Goal: Information Seeking & Learning: Learn about a topic

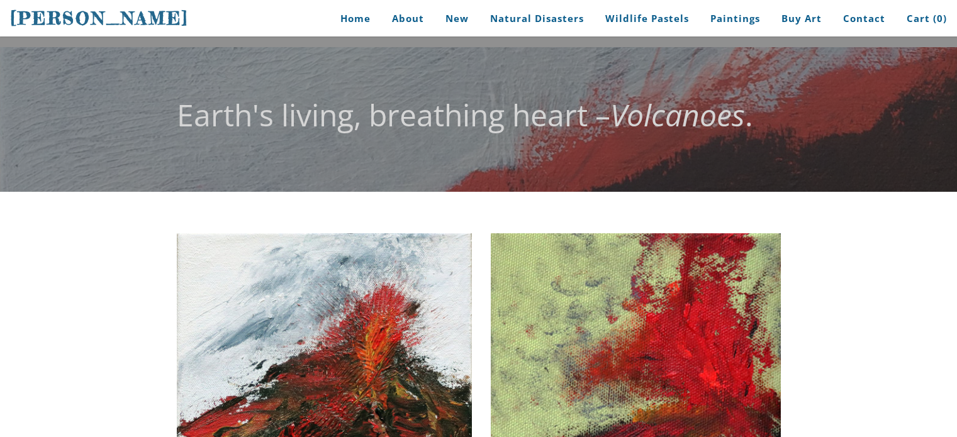
scroll to position [176, 0]
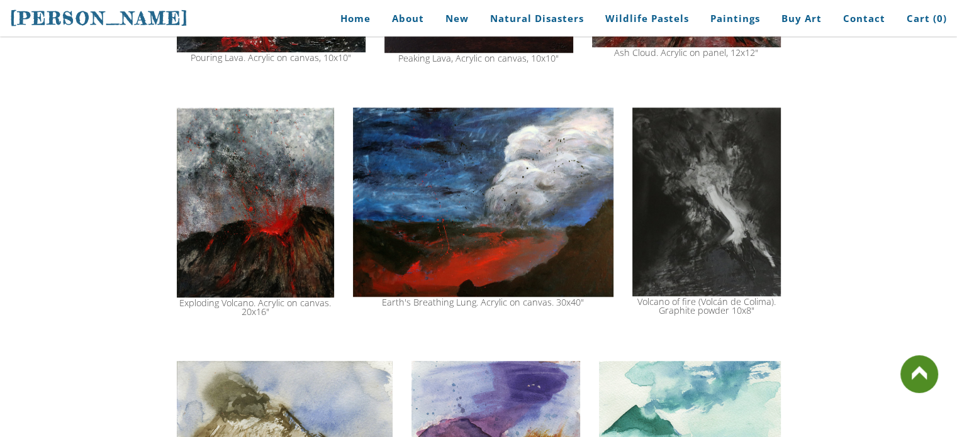
scroll to position [1137, 0]
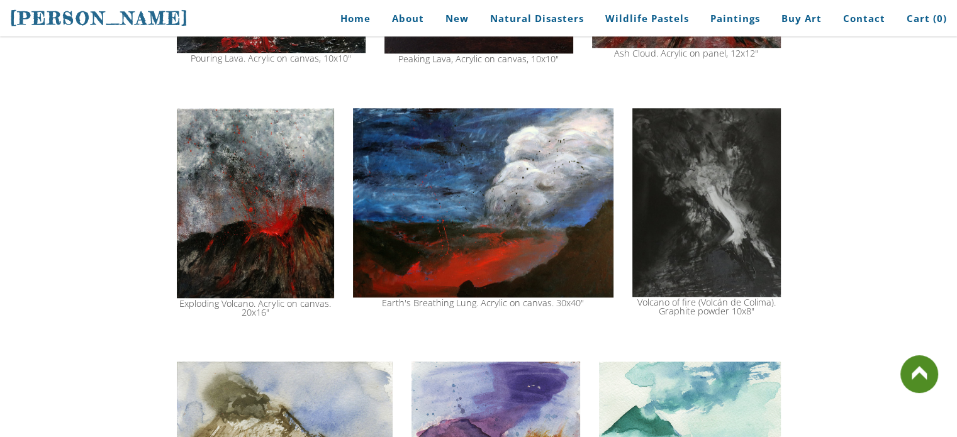
click at [182, 231] on img at bounding box center [255, 203] width 157 height 190
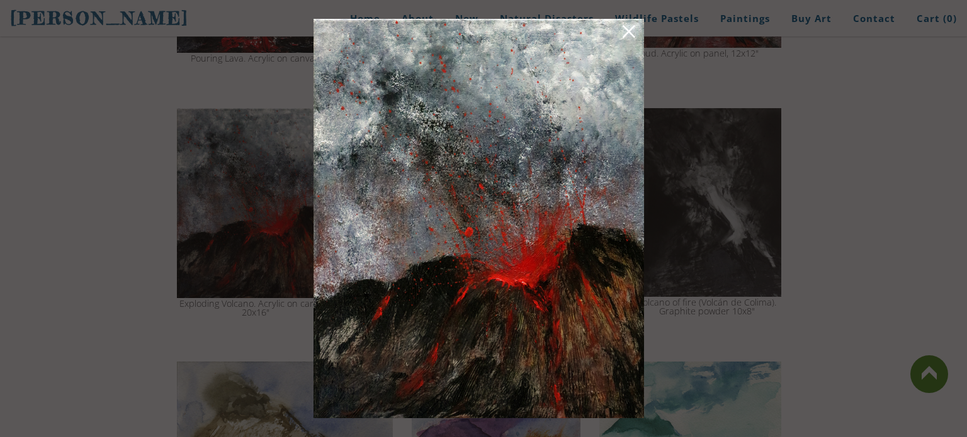
click at [176, 281] on div at bounding box center [483, 218] width 967 height 437
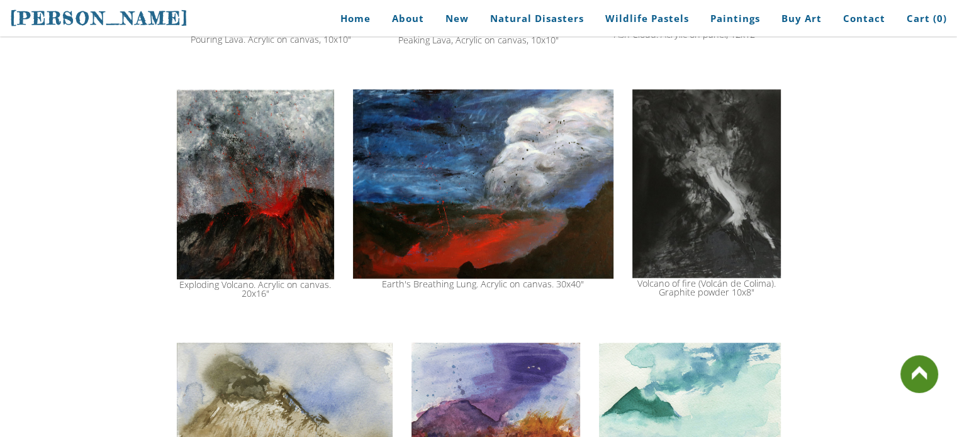
scroll to position [1155, 0]
click at [181, 218] on img at bounding box center [255, 184] width 157 height 190
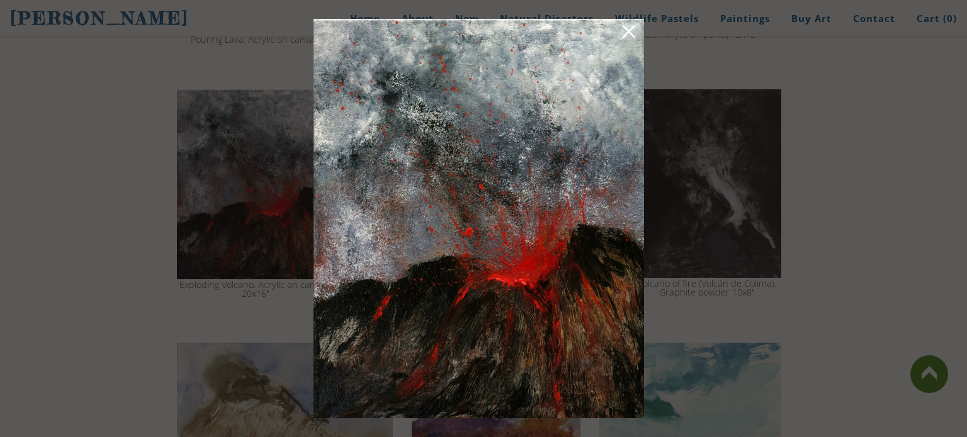
click at [193, 223] on div at bounding box center [483, 218] width 967 height 437
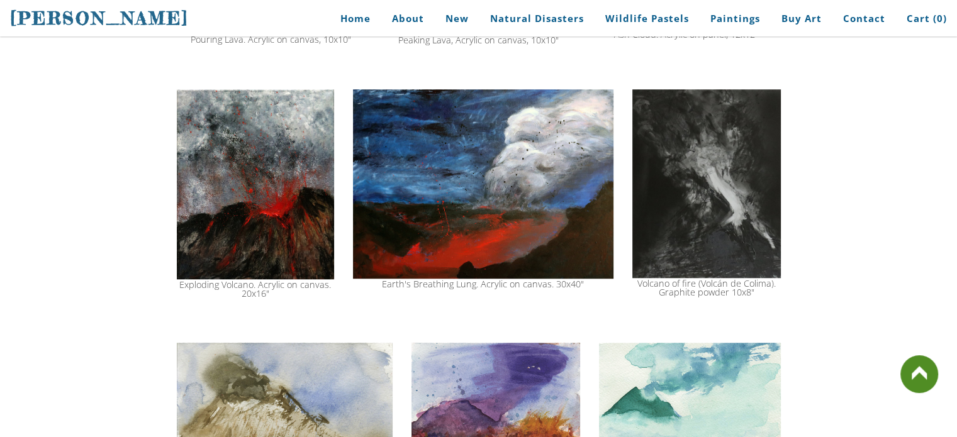
click at [219, 291] on div "Exploding Volcano. Acrylic on canvas. 20x16"" at bounding box center [255, 290] width 157 height 18
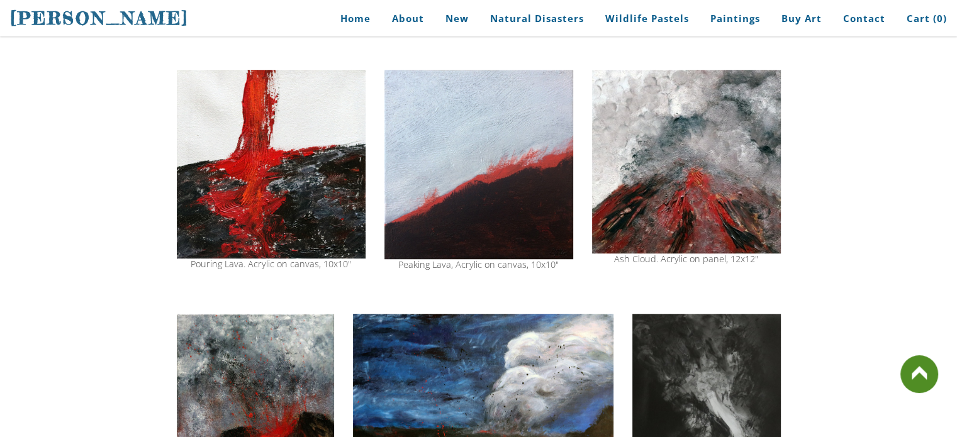
scroll to position [934, 0]
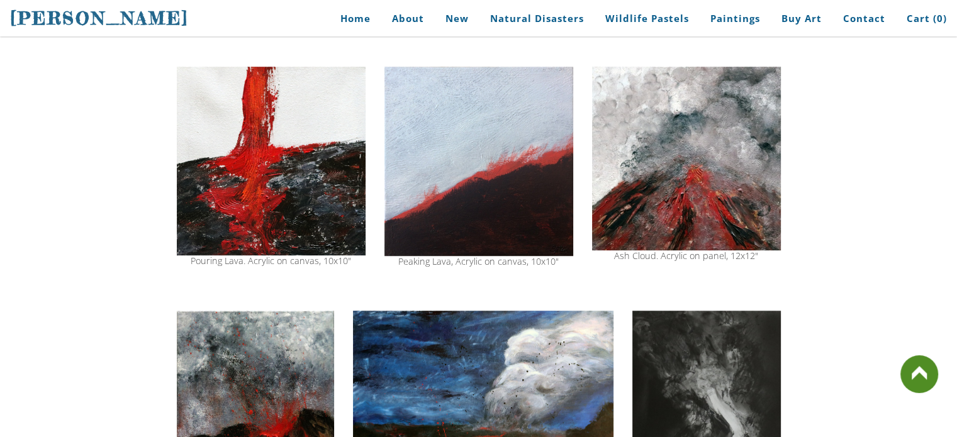
click at [276, 196] on img at bounding box center [271, 161] width 189 height 188
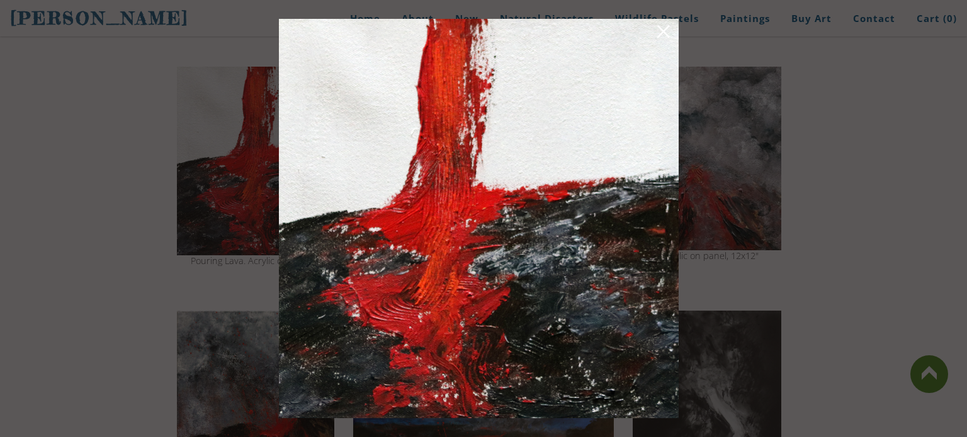
click at [174, 244] on div at bounding box center [483, 218] width 967 height 437
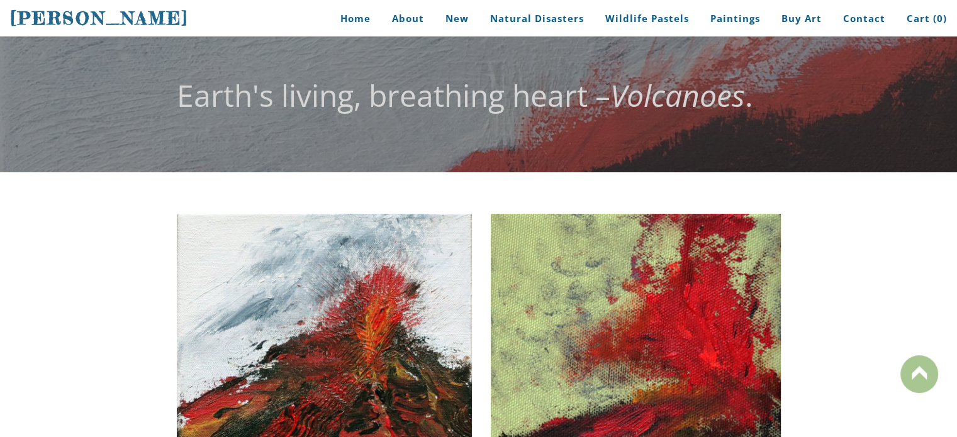
scroll to position [0, 0]
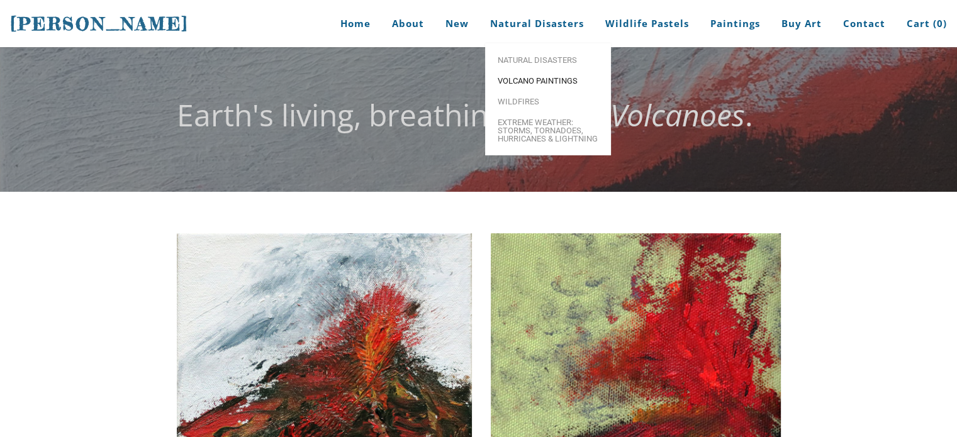
click at [521, 85] on span "Volcano paintings" at bounding box center [548, 81] width 101 height 8
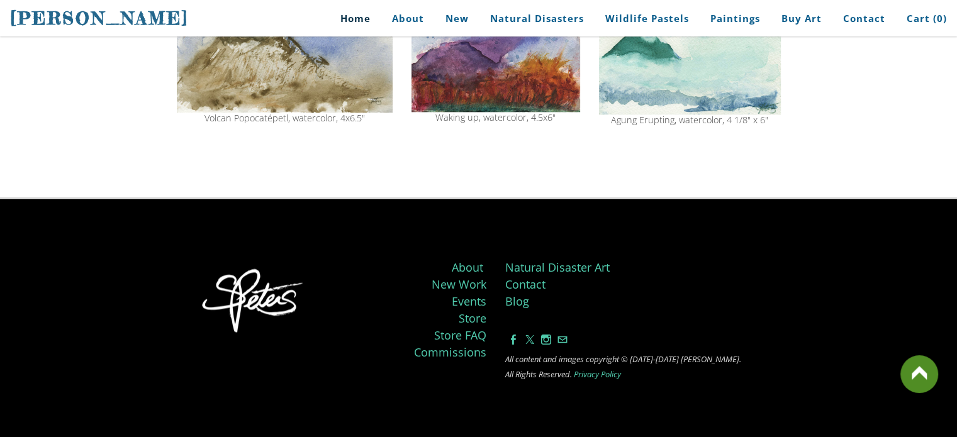
scroll to position [1549, 0]
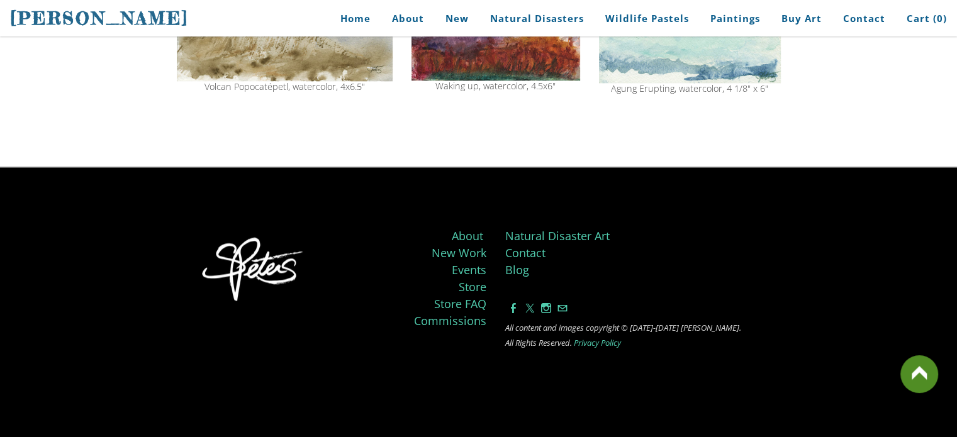
click at [475, 234] on link "About" at bounding box center [467, 235] width 31 height 15
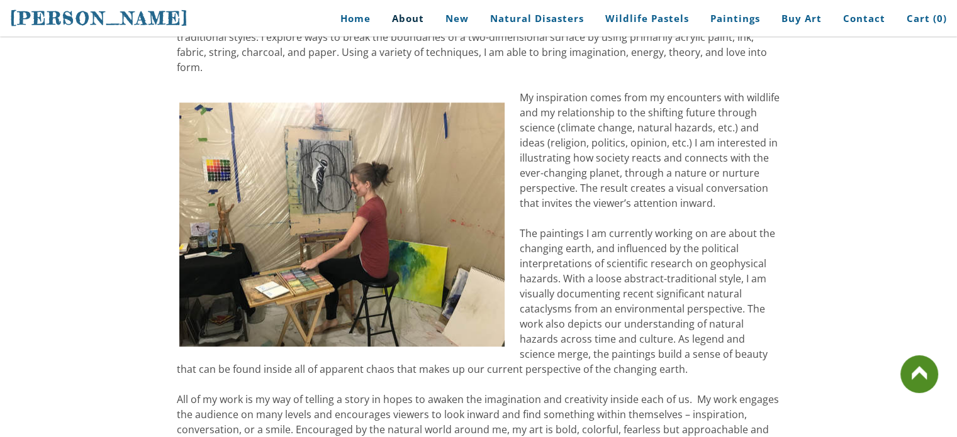
scroll to position [1104, 0]
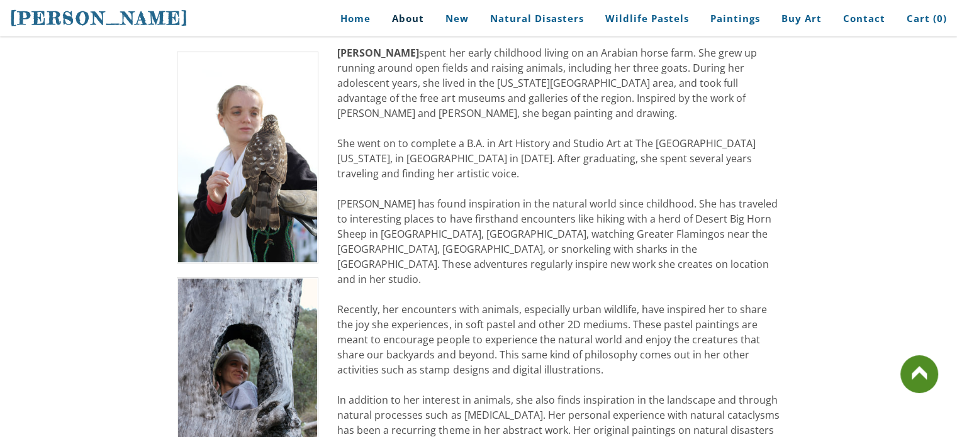
scroll to position [264, 0]
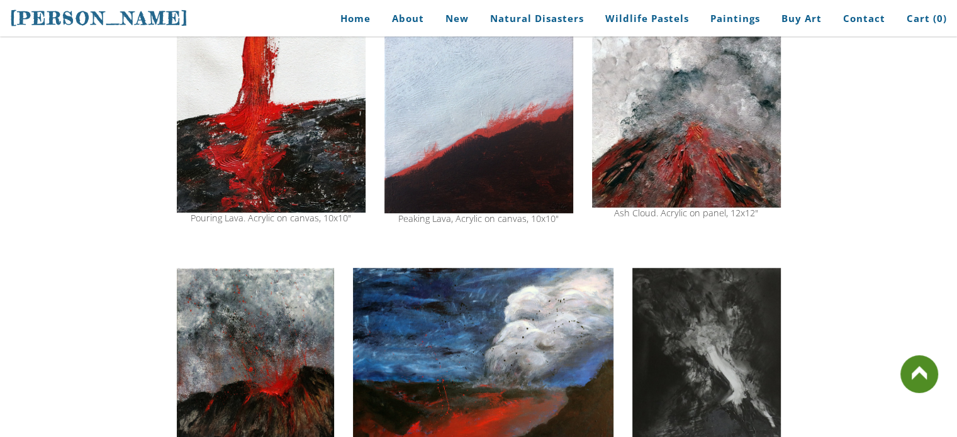
scroll to position [1006, 0]
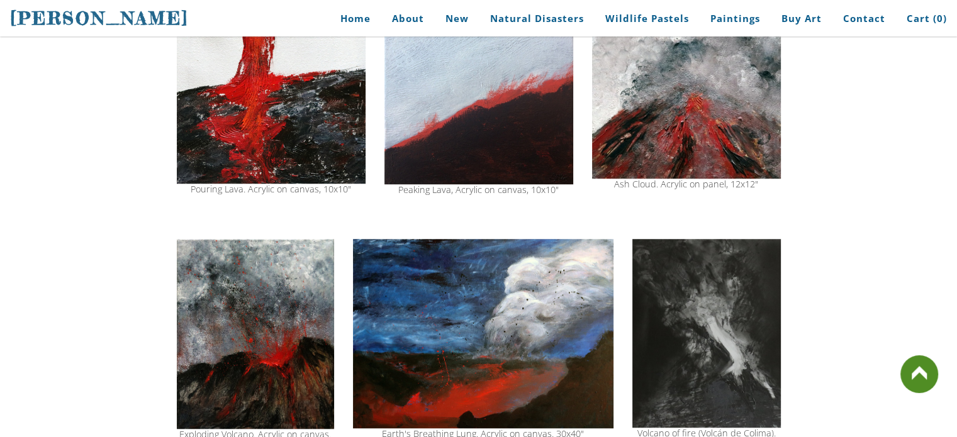
click at [273, 157] on img at bounding box center [271, 89] width 189 height 188
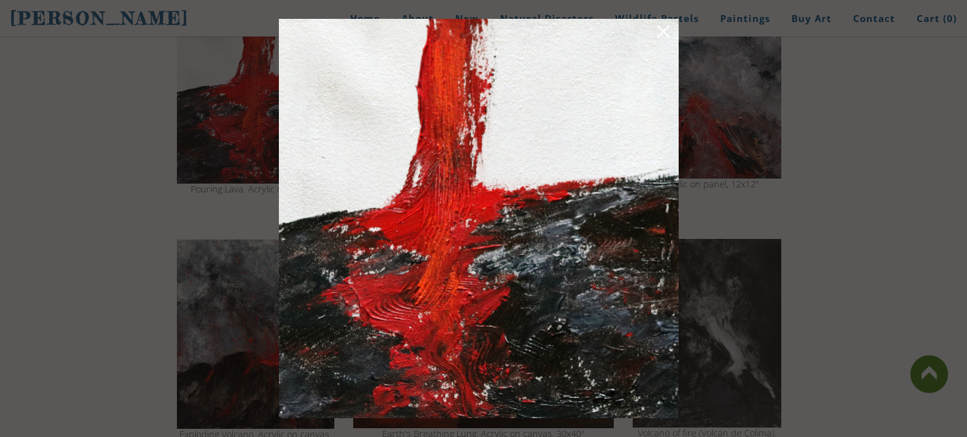
click at [111, 172] on div at bounding box center [483, 218] width 967 height 437
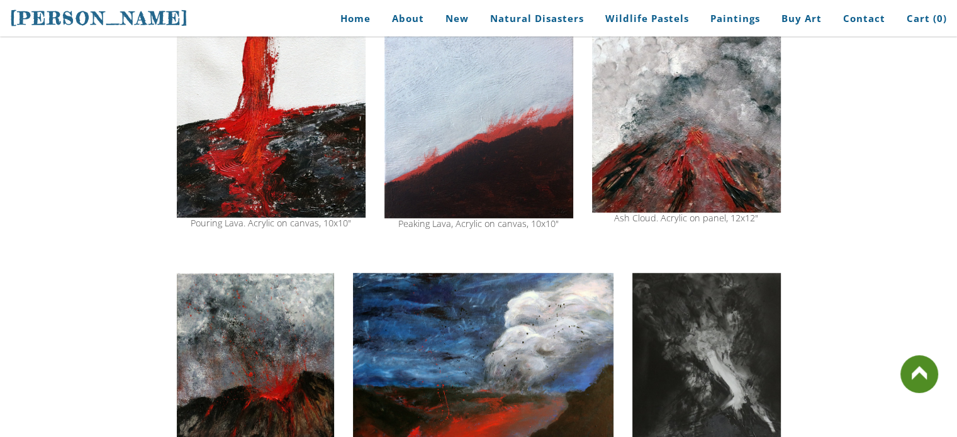
scroll to position [972, 0]
click at [256, 166] on img at bounding box center [271, 123] width 189 height 188
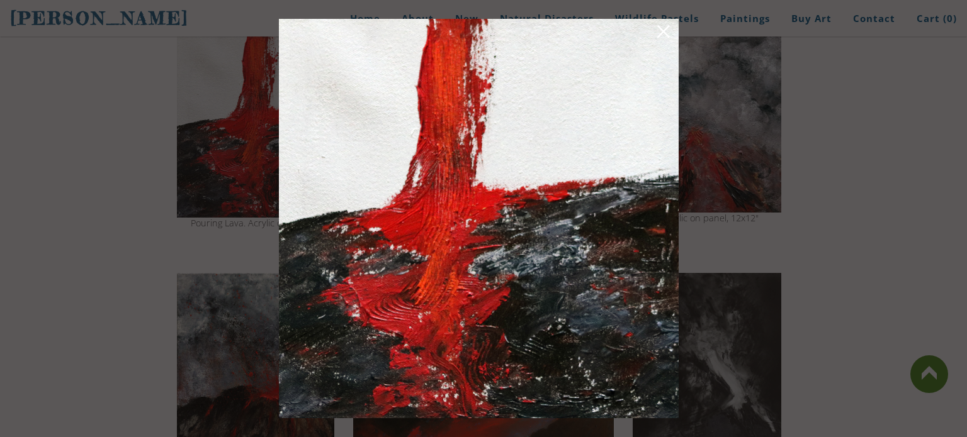
click at [226, 228] on div at bounding box center [483, 218] width 967 height 437
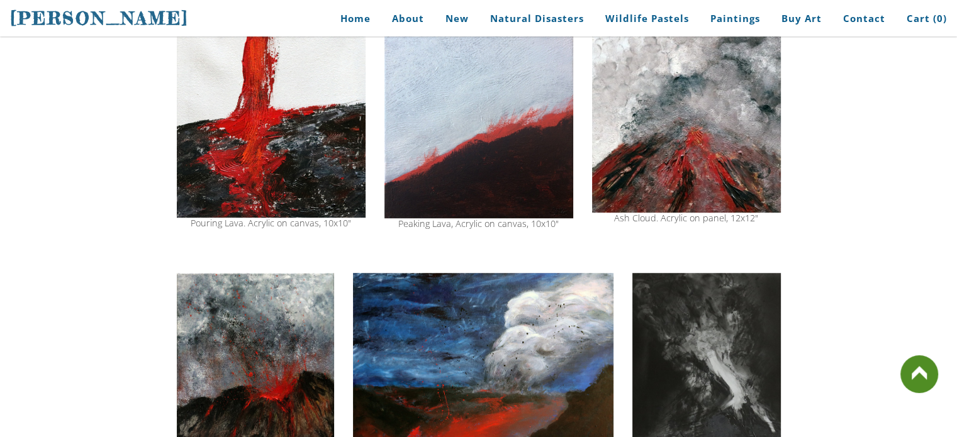
click at [298, 190] on img at bounding box center [271, 123] width 189 height 188
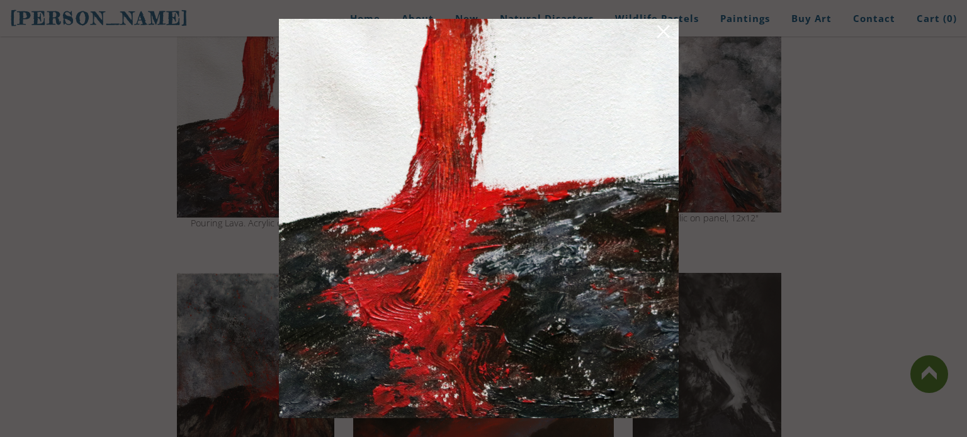
click at [101, 137] on div at bounding box center [483, 218] width 967 height 437
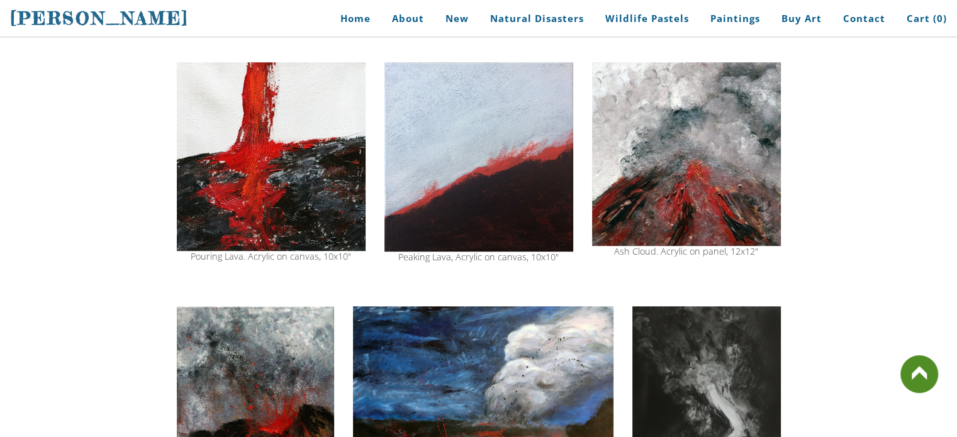
scroll to position [941, 0]
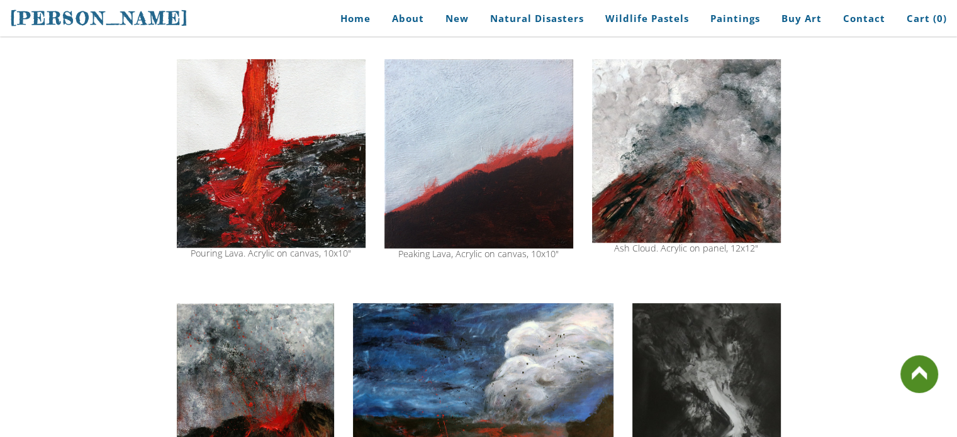
click at [302, 251] on div "Pouring Lava. Acrylic on canvas, 10x10"" at bounding box center [271, 253] width 189 height 9
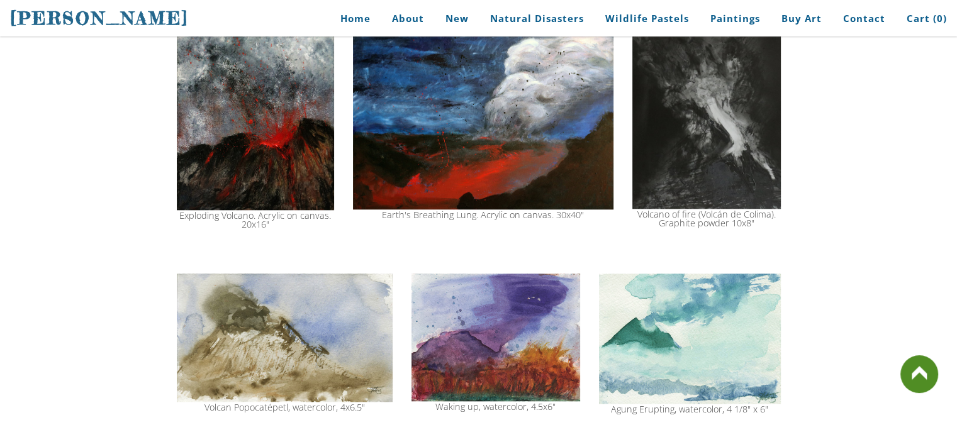
scroll to position [1077, 0]
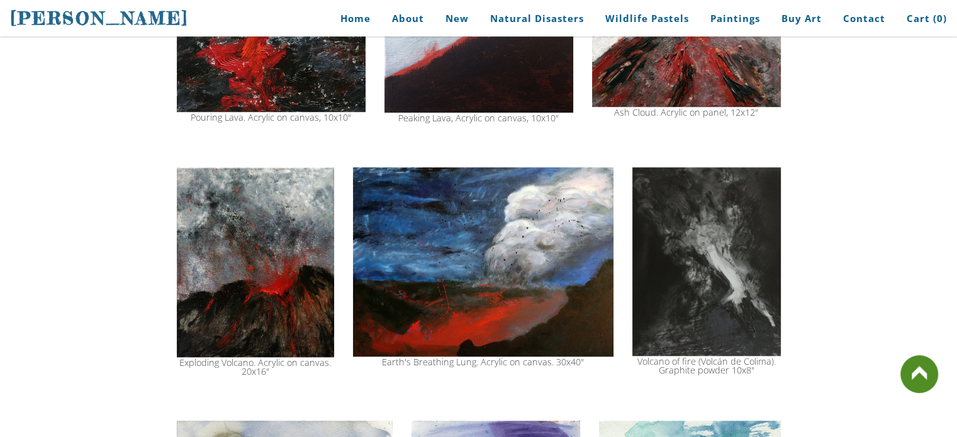
click at [250, 239] on img at bounding box center [255, 262] width 157 height 190
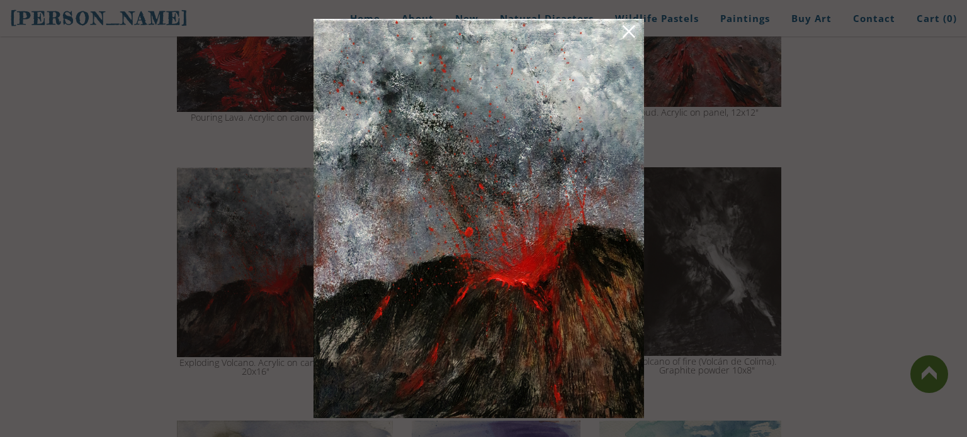
click at [188, 120] on div at bounding box center [483, 218] width 967 height 437
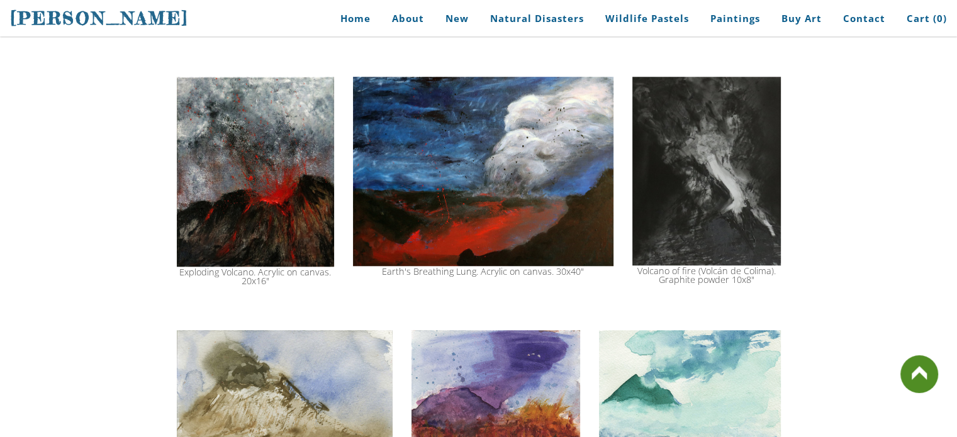
scroll to position [1168, 0]
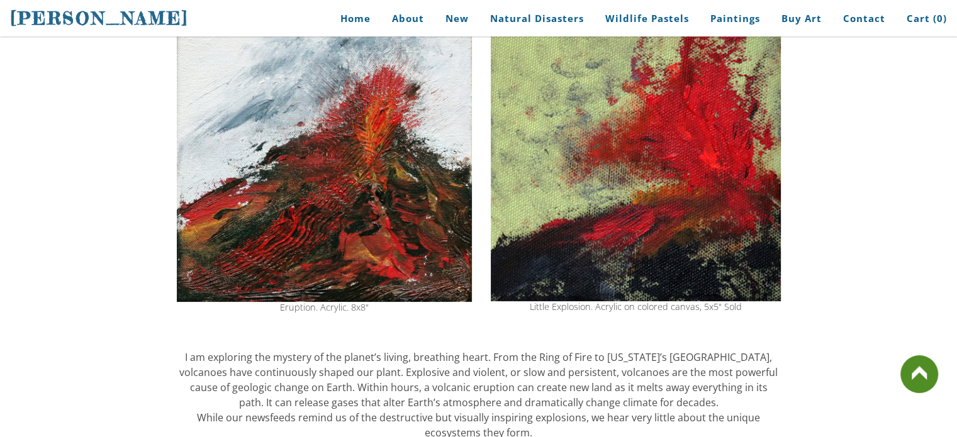
scroll to position [218, 0]
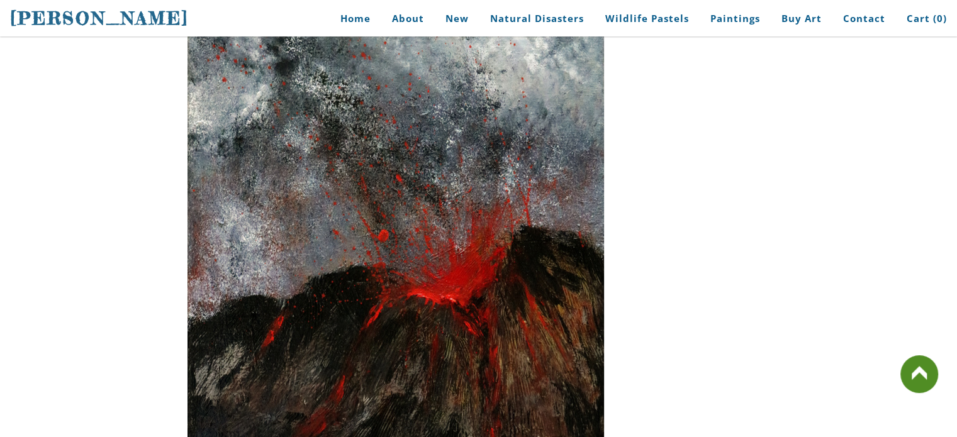
scroll to position [2884, 0]
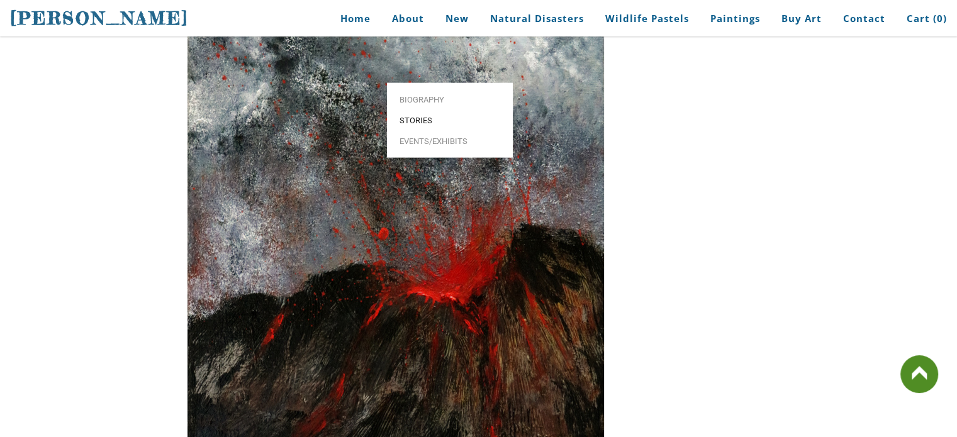
click at [418, 116] on span "Stories" at bounding box center [450, 120] width 101 height 8
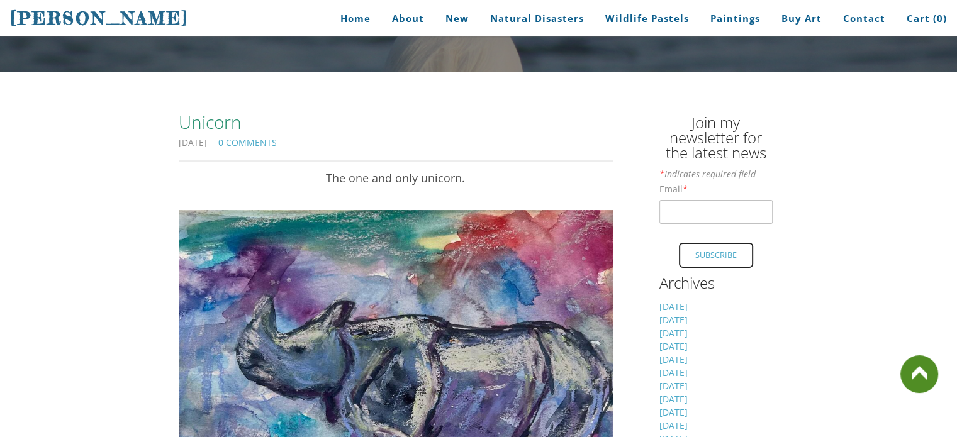
scroll to position [133, 0]
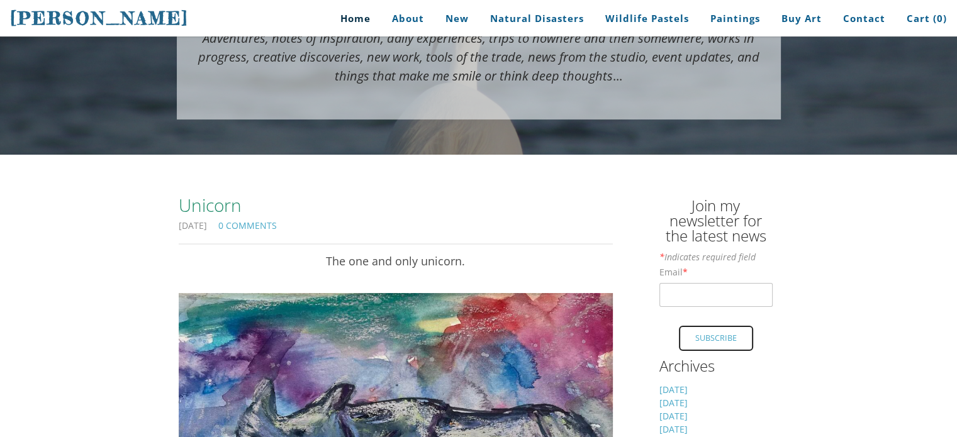
click at [364, 24] on link "Home" at bounding box center [351, 18] width 59 height 28
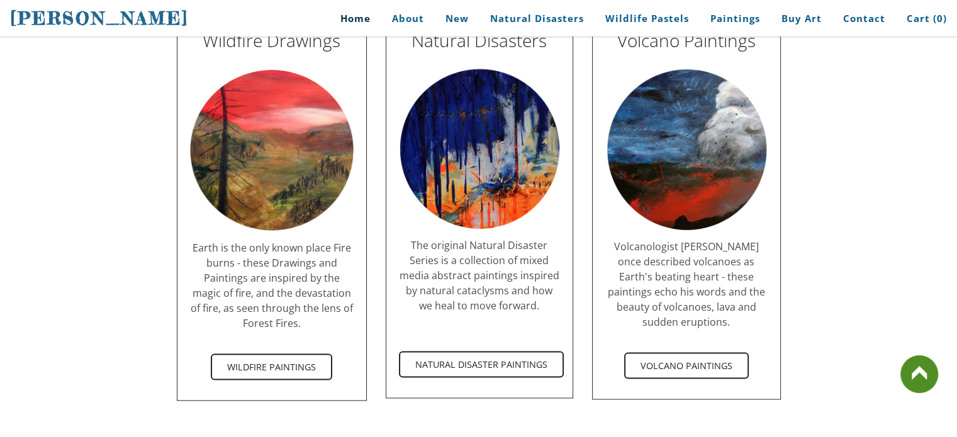
scroll to position [2308, 0]
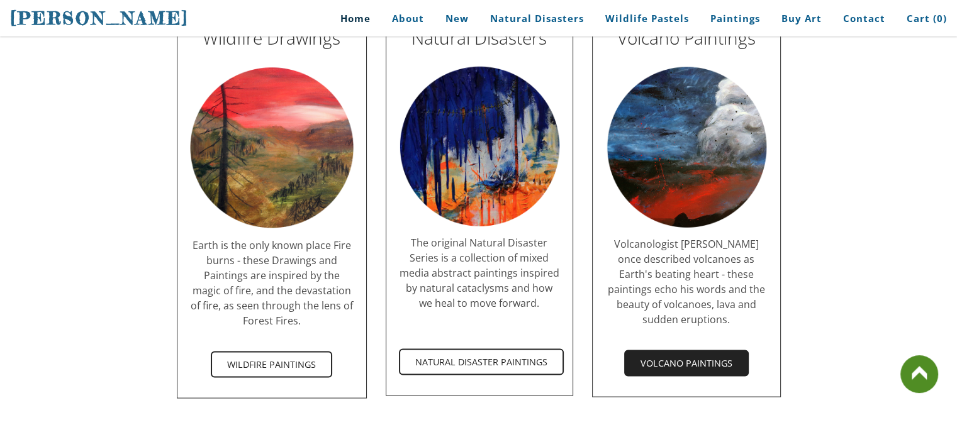
click at [646, 351] on span "Volcano Paintings" at bounding box center [687, 363] width 122 height 24
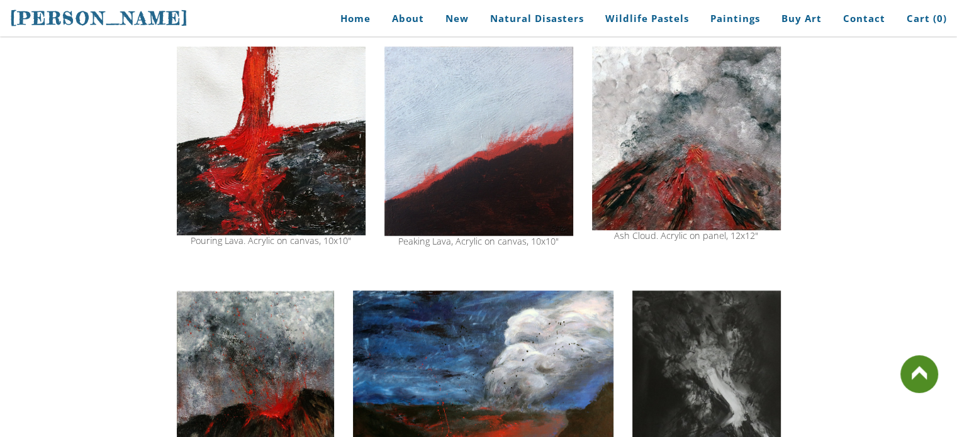
scroll to position [958, 0]
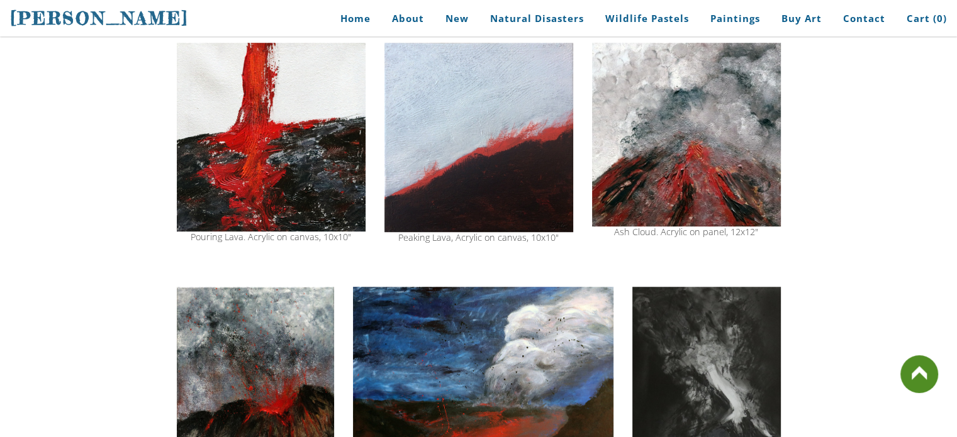
drag, startPoint x: 189, startPoint y: 239, endPoint x: 342, endPoint y: 244, distance: 153.6
click at [342, 244] on div "Pouring Lava. Acrylic on canvas, 10x10"" at bounding box center [271, 142] width 189 height 211
click at [347, 237] on div "Pouring Lava. Acrylic on canvas, 10x10"" at bounding box center [271, 237] width 189 height 9
click at [339, 236] on div "Pouring Lava. Acrylic on canvas, 10x10"" at bounding box center [271, 237] width 189 height 9
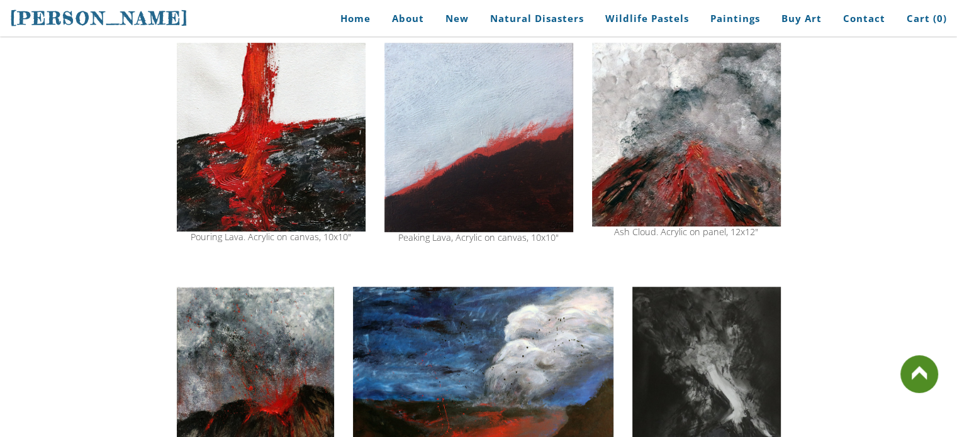
drag, startPoint x: 350, startPoint y: 238, endPoint x: 147, endPoint y: 237, distance: 202.6
drag, startPoint x: 187, startPoint y: 237, endPoint x: 430, endPoint y: 260, distance: 244.7
drag, startPoint x: 354, startPoint y: 236, endPoint x: 43, endPoint y: 143, distance: 324.5
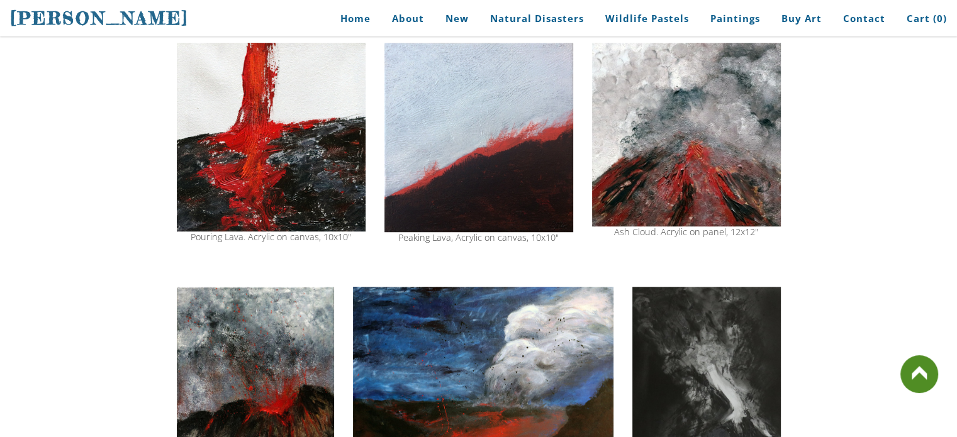
click at [198, 166] on img at bounding box center [271, 137] width 189 height 188
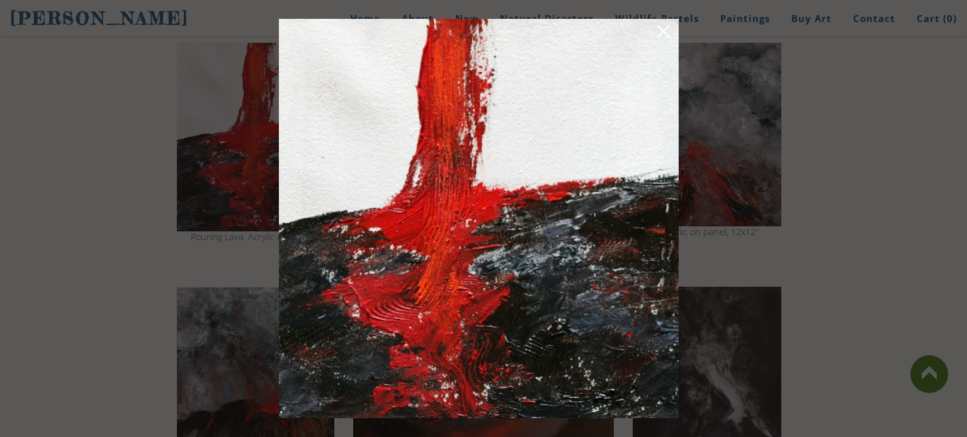
click at [376, 168] on img at bounding box center [479, 219] width 400 height 400
click at [116, 169] on div at bounding box center [483, 218] width 967 height 437
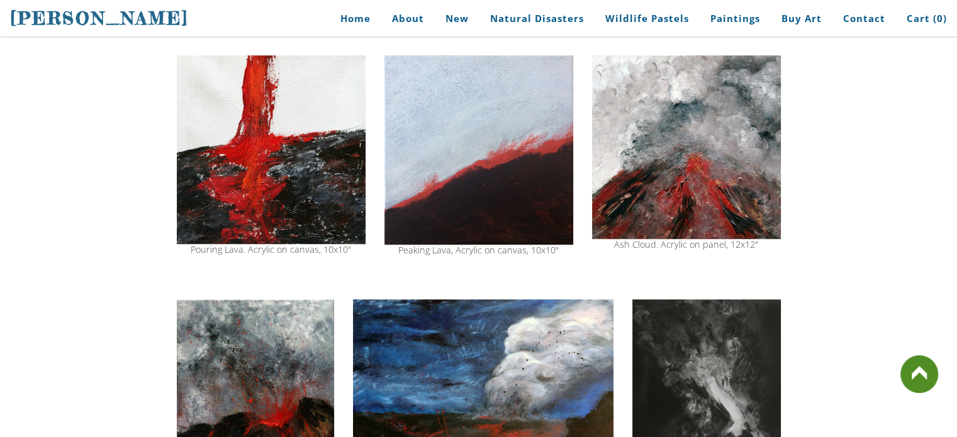
scroll to position [946, 0]
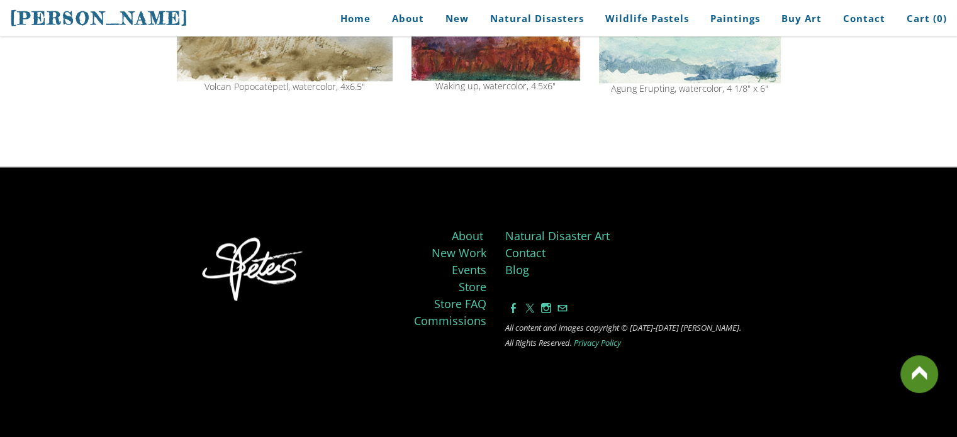
scroll to position [1539, 0]
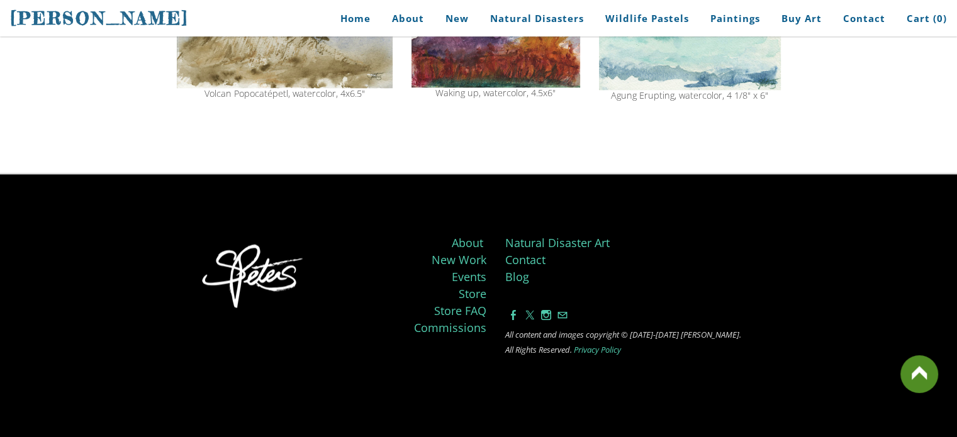
click at [544, 250] on link "Natural Disaster Art" at bounding box center [557, 242] width 104 height 15
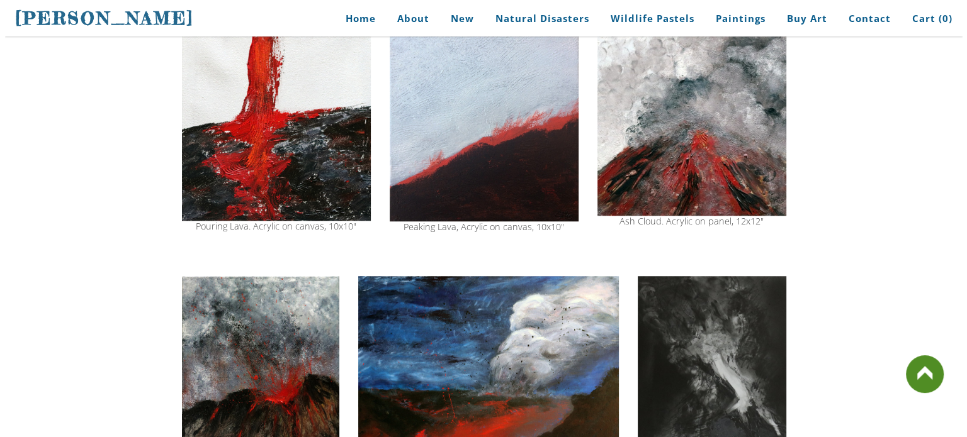
scroll to position [972, 0]
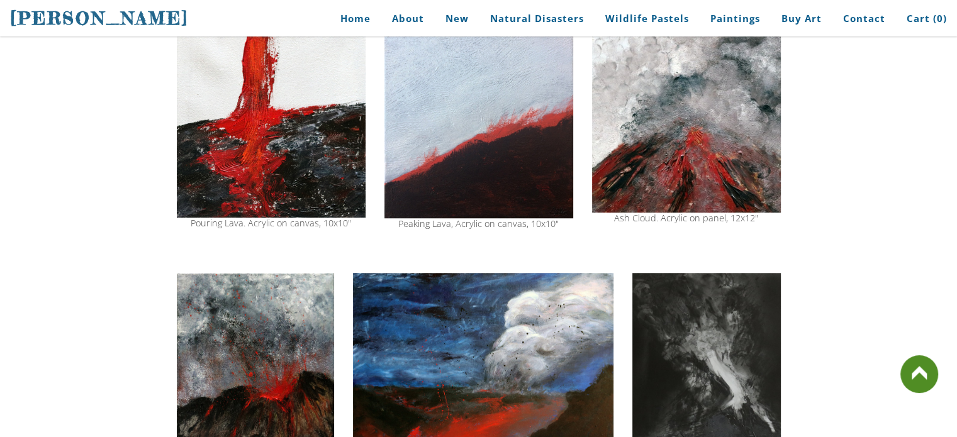
click at [219, 337] on img at bounding box center [255, 368] width 157 height 190
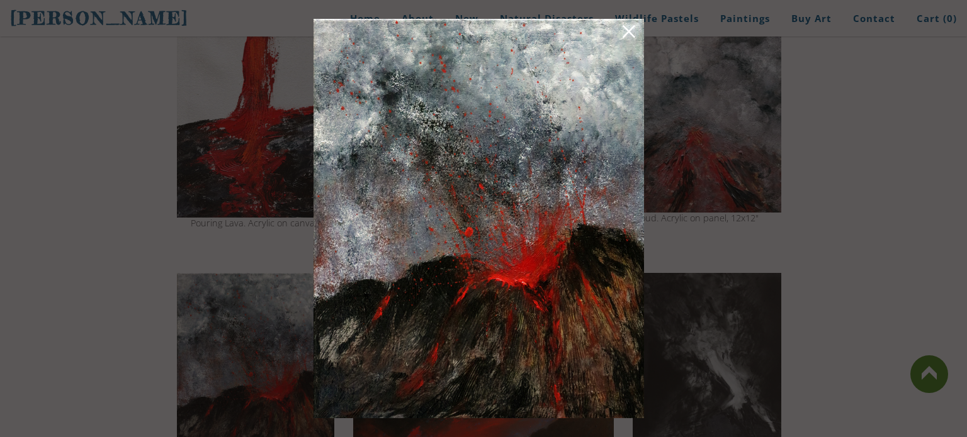
click at [198, 226] on div at bounding box center [483, 218] width 967 height 437
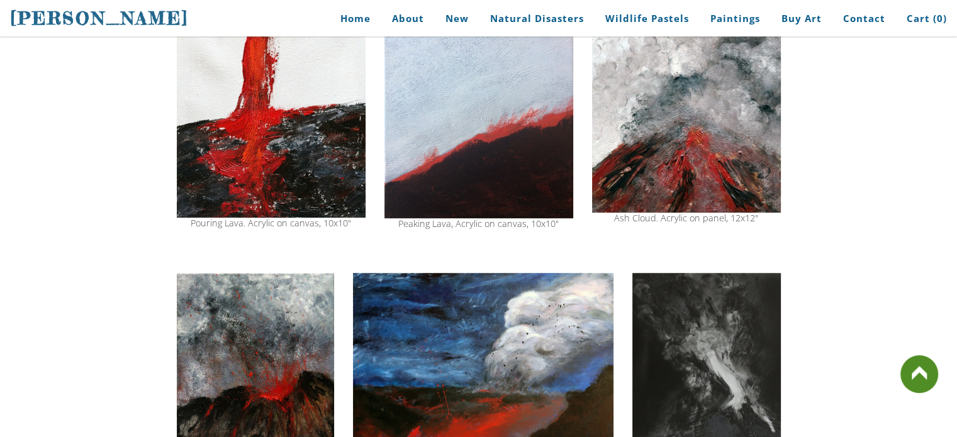
click at [222, 317] on img at bounding box center [255, 368] width 157 height 190
